Goal: Task Accomplishment & Management: Understand process/instructions

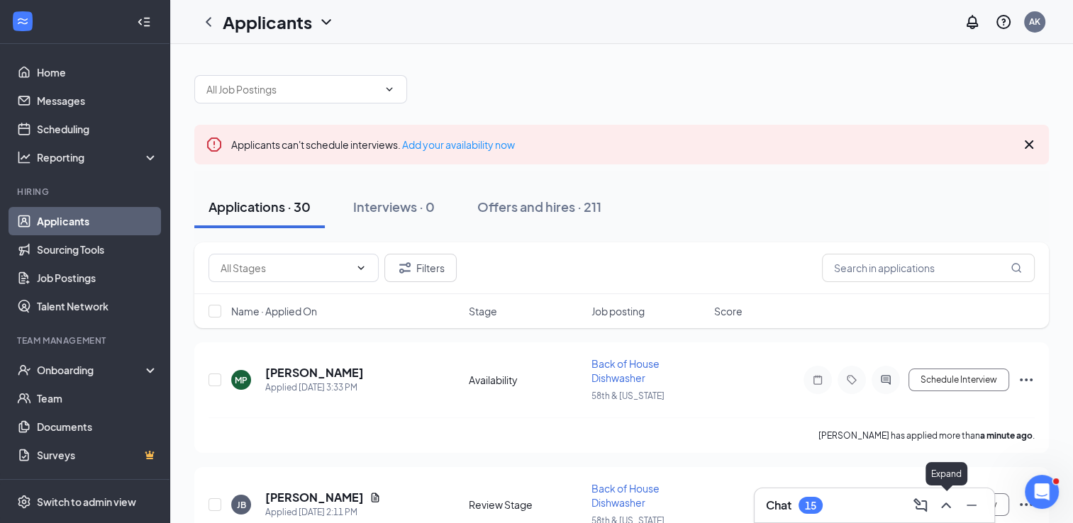
click at [954, 506] on button at bounding box center [945, 505] width 23 height 23
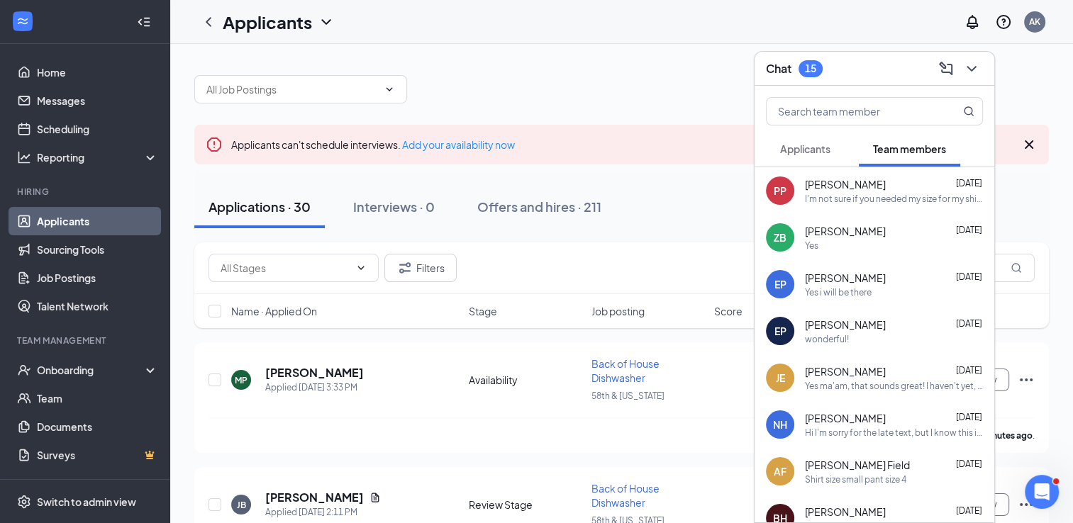
click at [924, 208] on div "PP [PERSON_NAME] [DATE] I'm not sure if you needed my size for my shirt. Large …" at bounding box center [874, 190] width 240 height 47
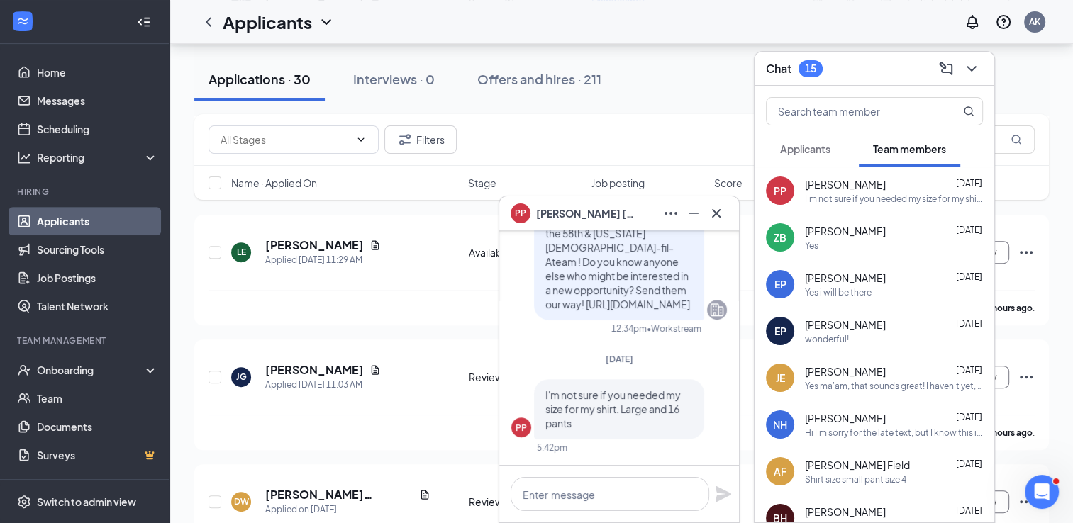
scroll to position [1062, 0]
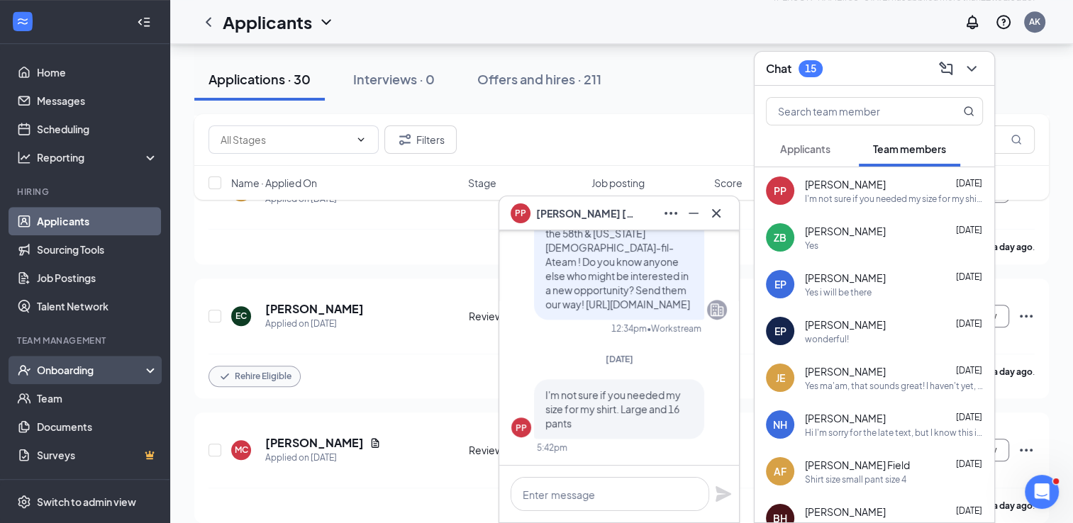
click at [60, 370] on div "Onboarding" at bounding box center [91, 370] width 109 height 14
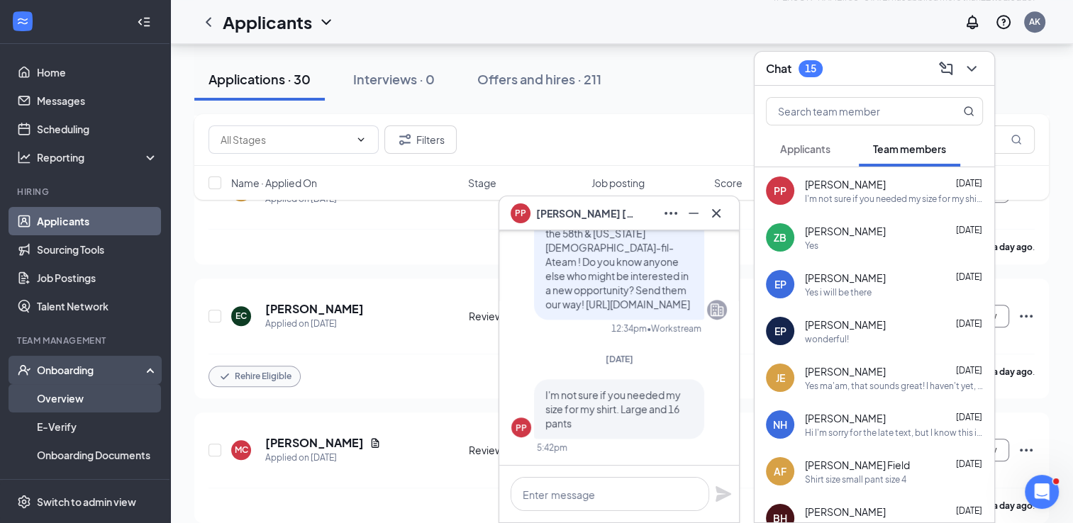
click at [86, 388] on link "Overview" at bounding box center [97, 398] width 121 height 28
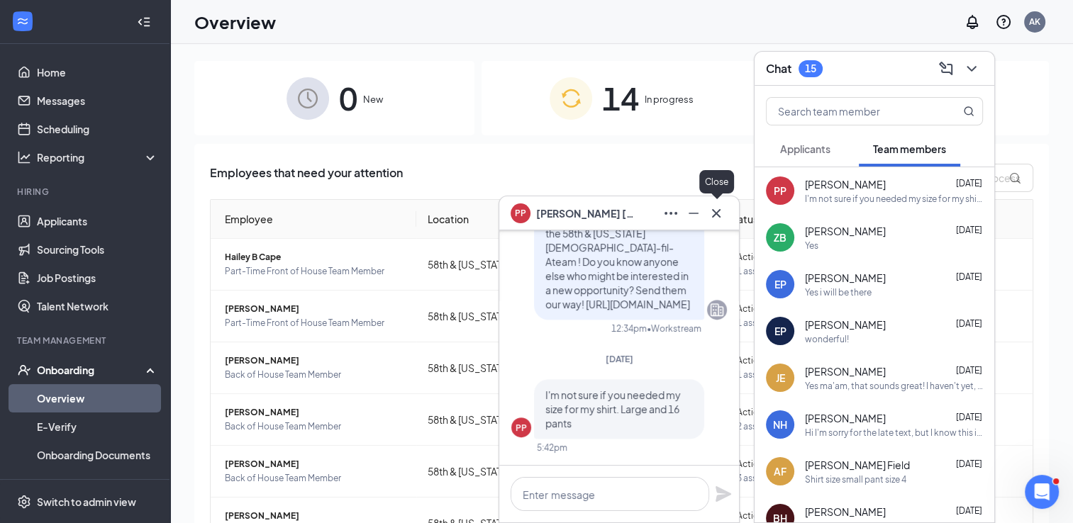
click at [721, 211] on icon "Cross" at bounding box center [715, 213] width 17 height 17
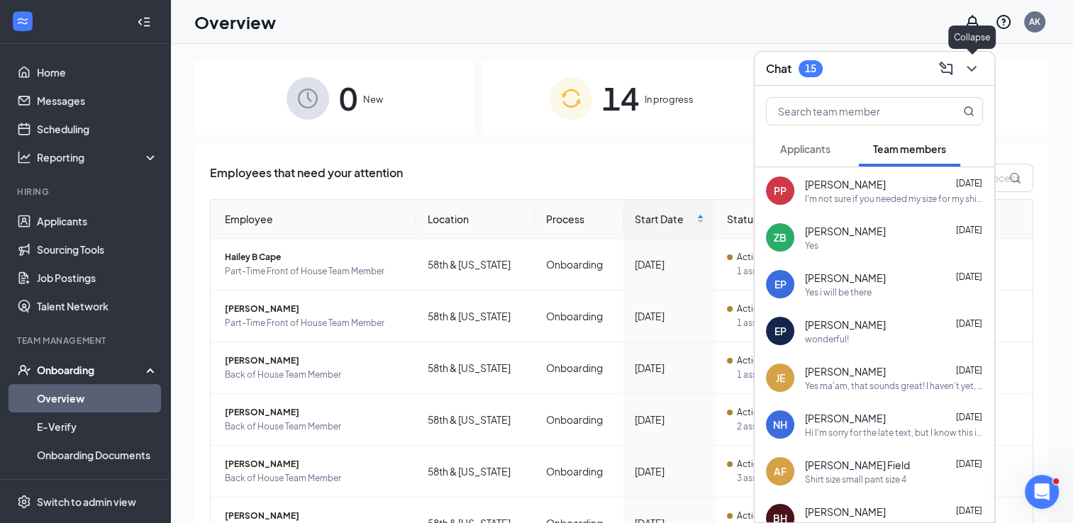
click at [973, 79] on button at bounding box center [971, 68] width 23 height 23
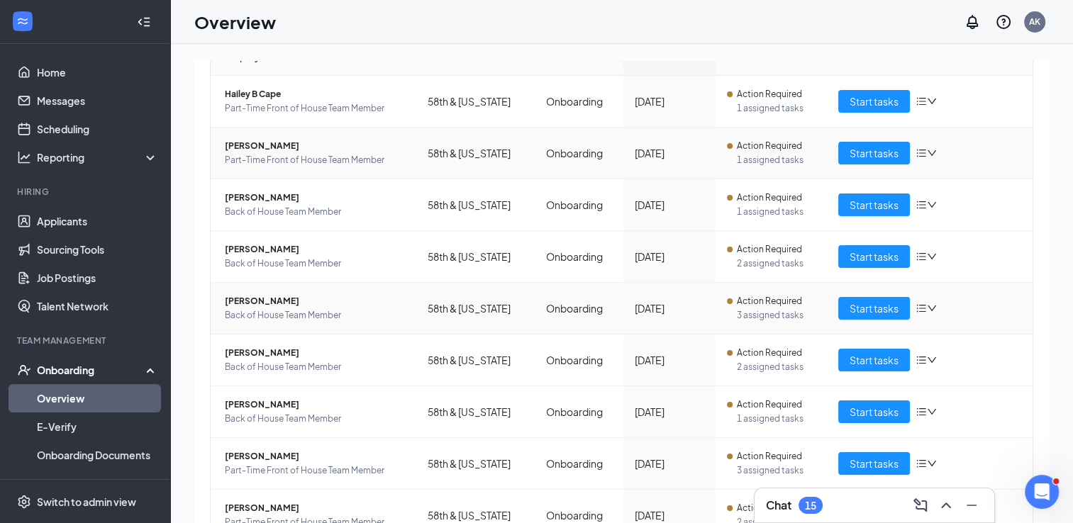
scroll to position [280, 0]
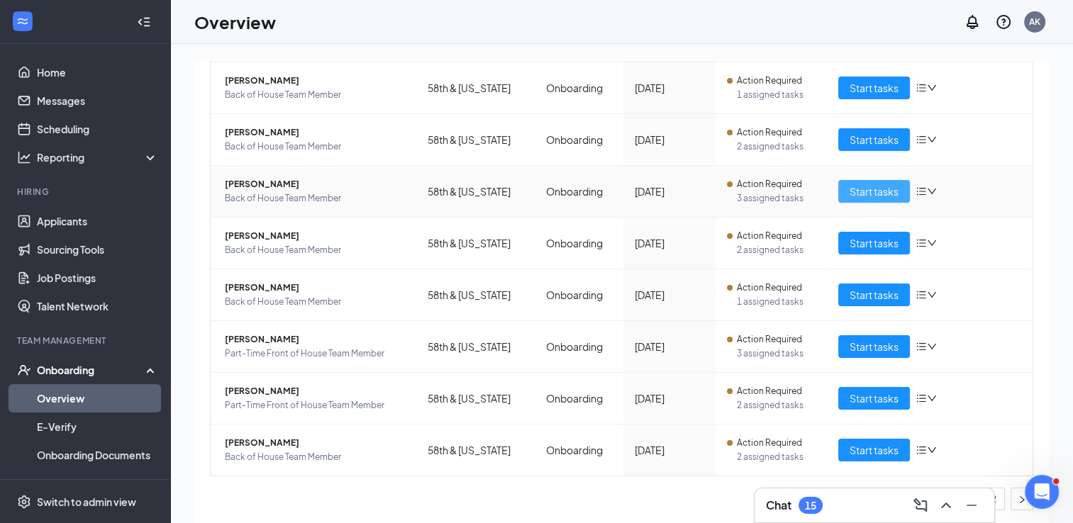
click at [857, 189] on span "Start tasks" at bounding box center [873, 192] width 49 height 16
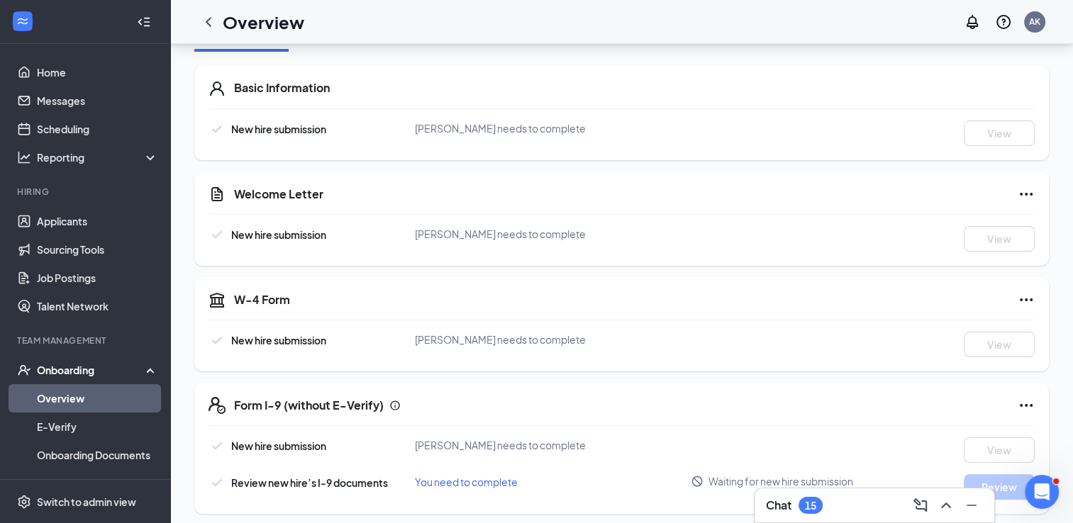
scroll to position [119, 0]
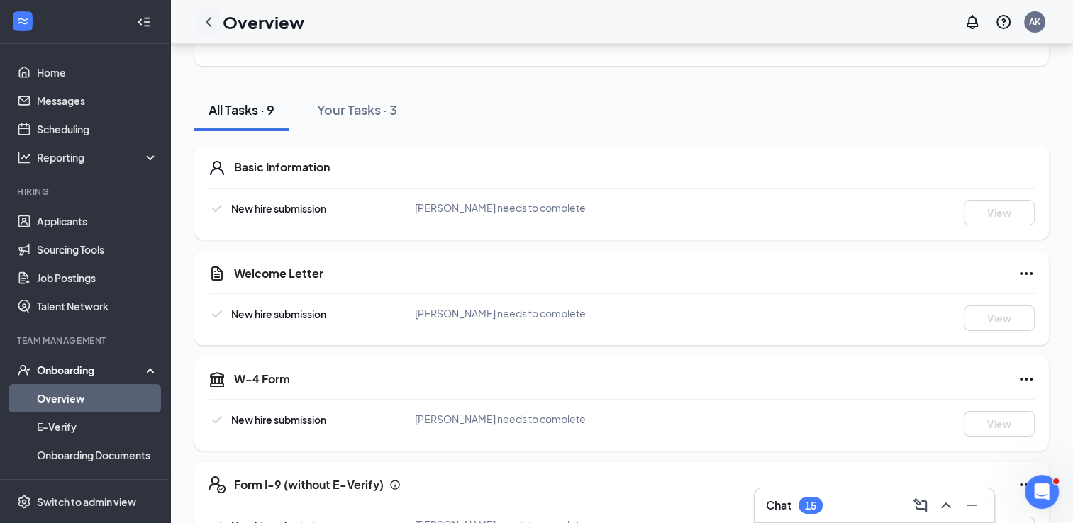
click at [210, 21] on icon "ChevronLeft" at bounding box center [208, 21] width 17 height 17
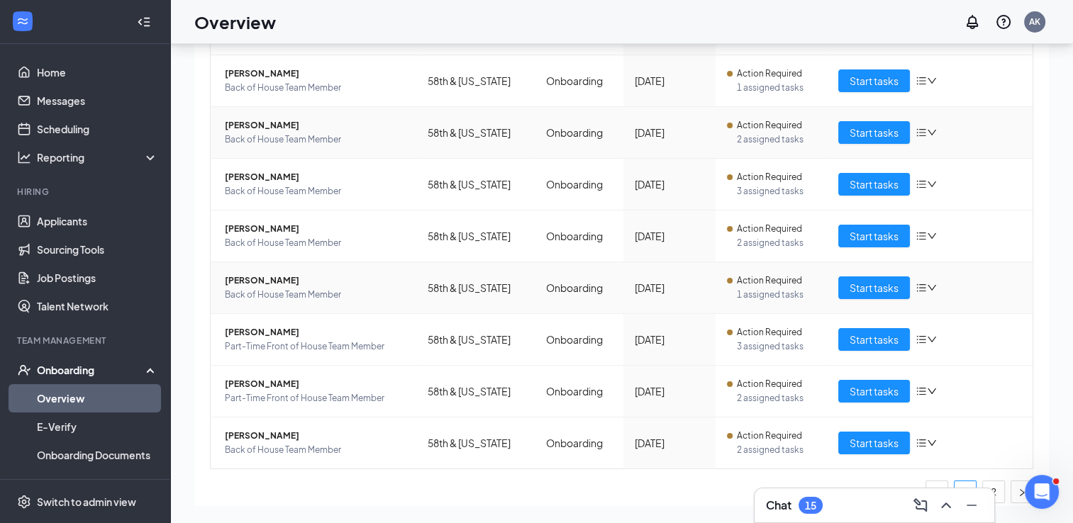
scroll to position [280, 0]
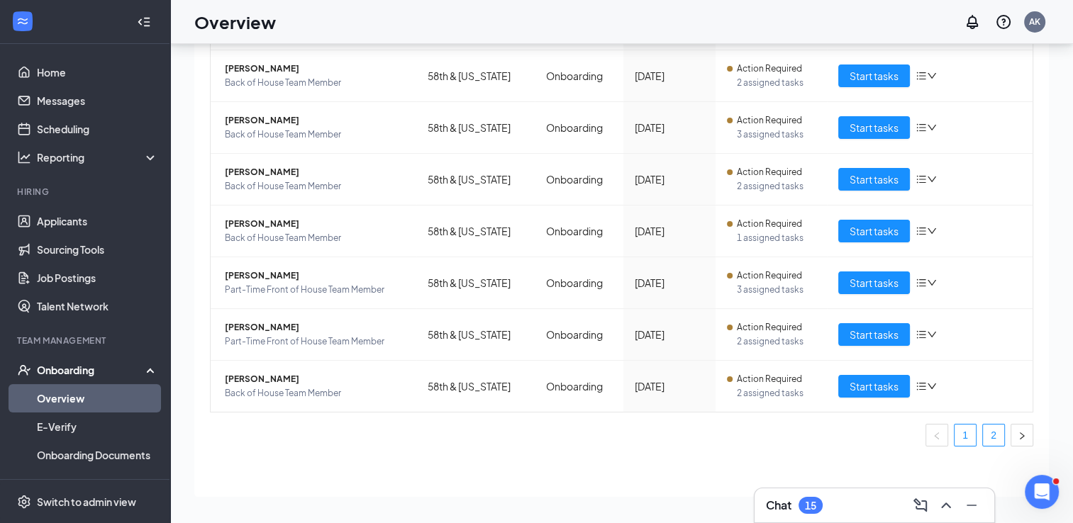
click at [983, 432] on link "2" at bounding box center [993, 435] width 21 height 21
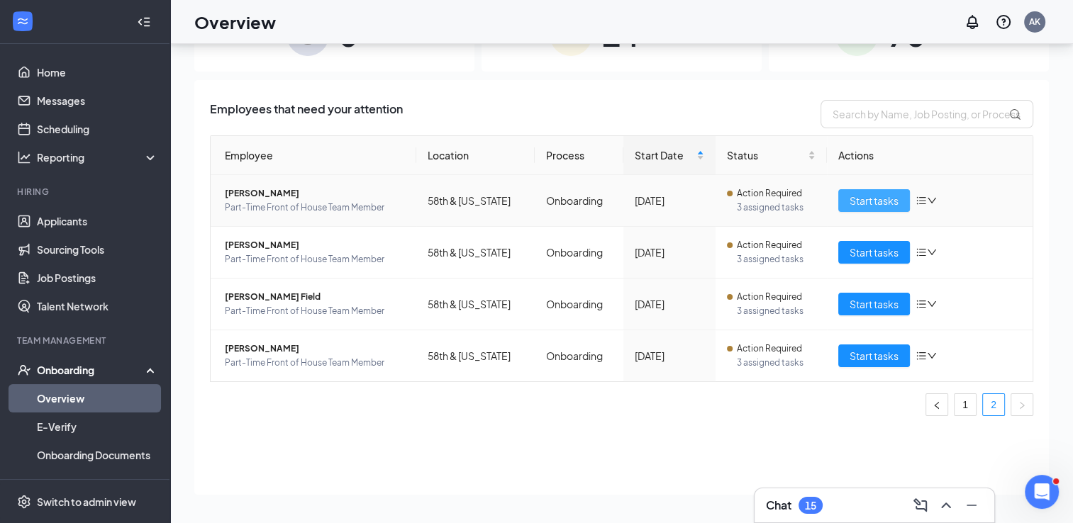
click at [870, 197] on span "Start tasks" at bounding box center [873, 201] width 49 height 16
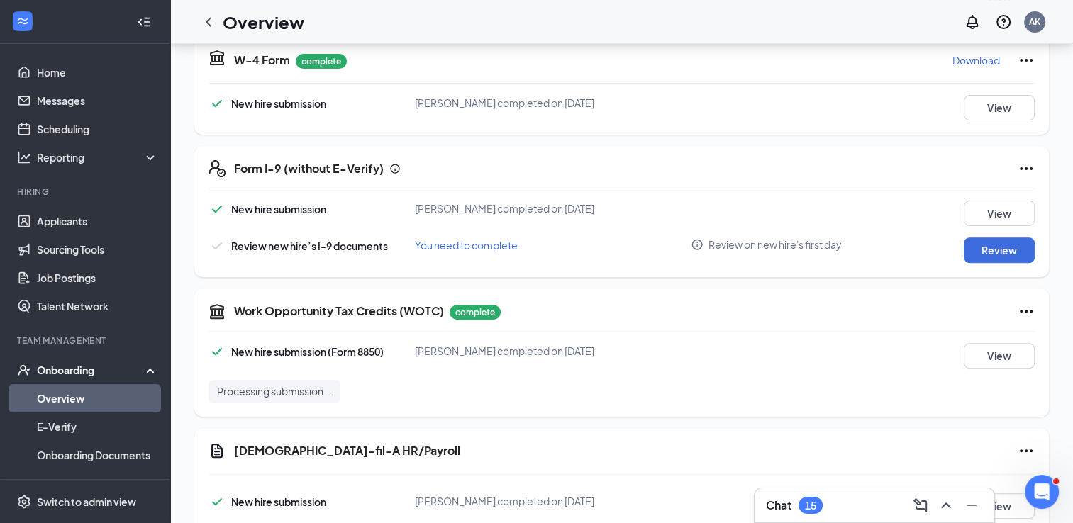
scroll to position [566, 0]
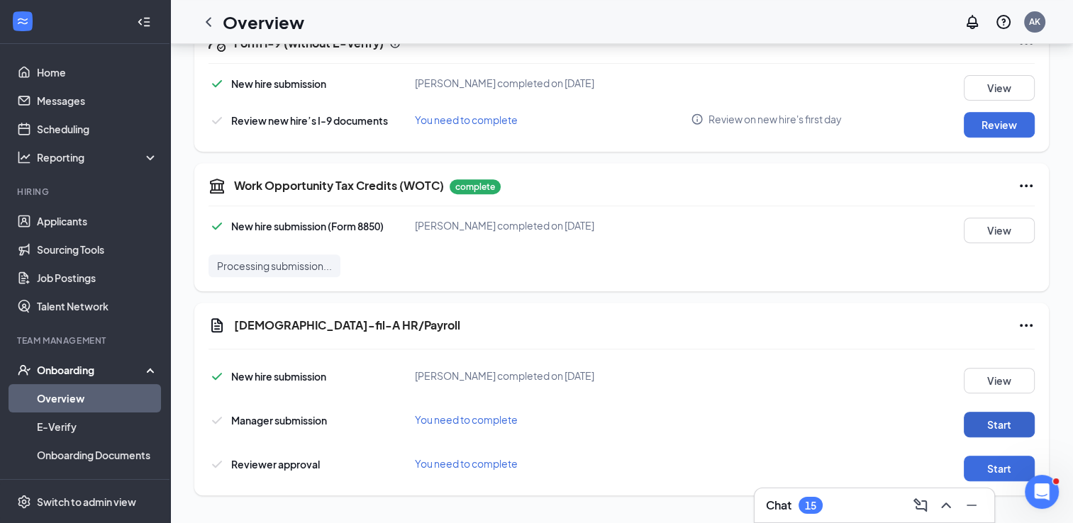
click at [997, 418] on button "Start" at bounding box center [998, 425] width 71 height 26
click at [985, 476] on button "Start" at bounding box center [998, 469] width 71 height 26
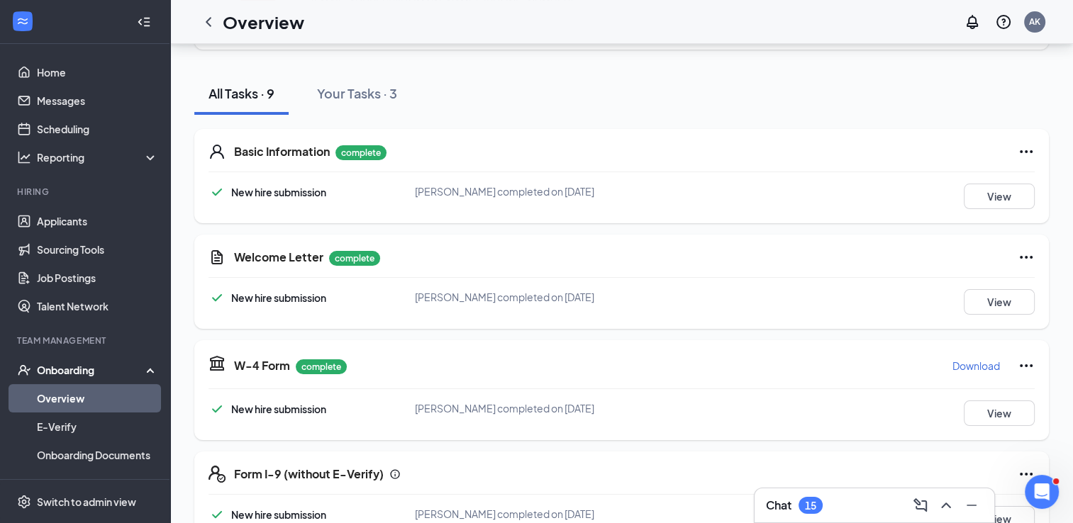
scroll to position [0, 0]
